Goal: Navigation & Orientation: Find specific page/section

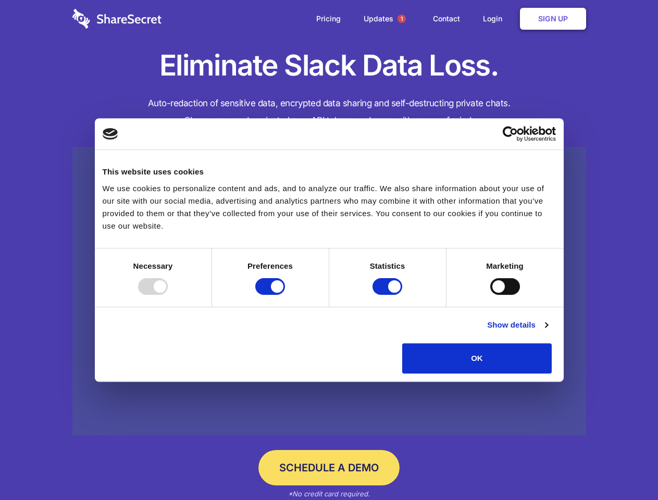
click at [168, 295] on div at bounding box center [153, 286] width 30 height 17
click at [285, 295] on input "Preferences" at bounding box center [270, 286] width 30 height 17
checkbox input "false"
click at [389, 295] on input "Statistics" at bounding box center [388, 286] width 30 height 17
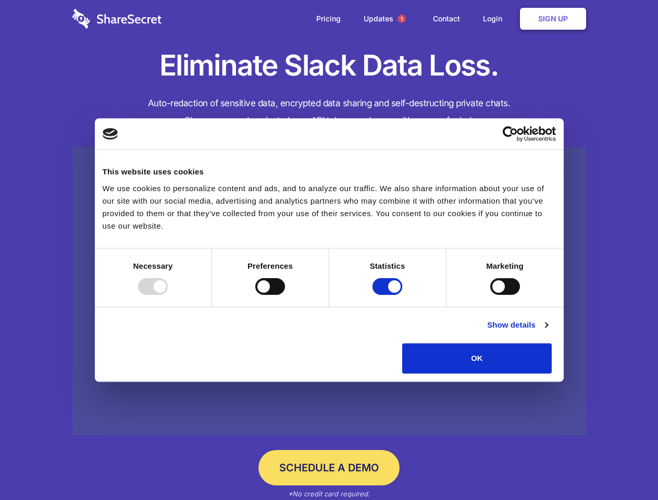
checkbox input "false"
click at [490, 295] on input "Marketing" at bounding box center [505, 286] width 30 height 17
checkbox input "true"
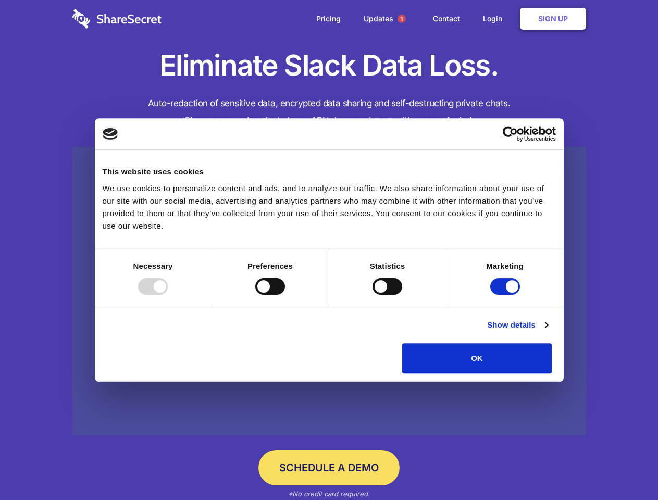
click at [548, 331] on link "Show details" at bounding box center [517, 325] width 60 height 13
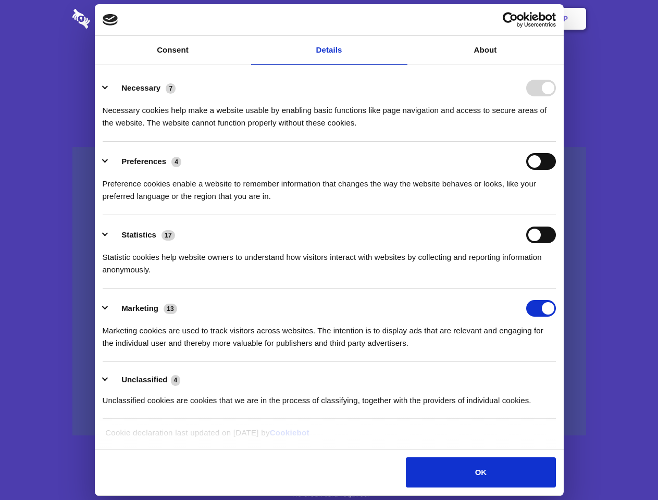
click at [561, 377] on ul "Necessary 7 Necessary cookies help make a website usable by enabling basic func…" at bounding box center [328, 243] width 463 height 351
click at [401, 19] on span "1" at bounding box center [402, 19] width 8 height 8
